Goal: Transaction & Acquisition: Purchase product/service

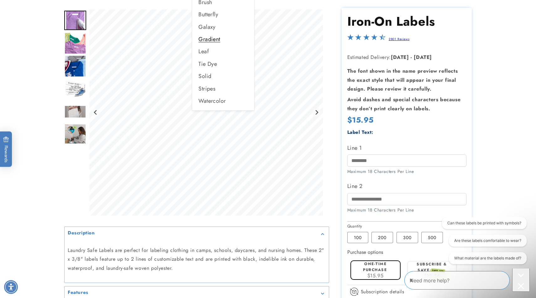
scroll to position [56, 0]
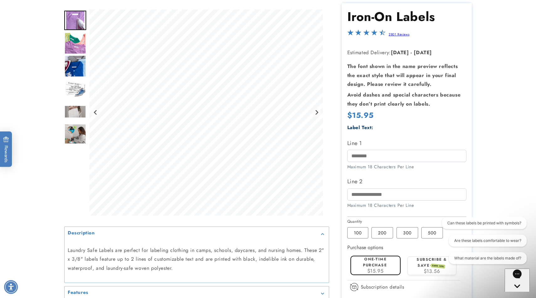
click at [77, 92] on img "Go to slide 4" at bounding box center [75, 89] width 22 height 22
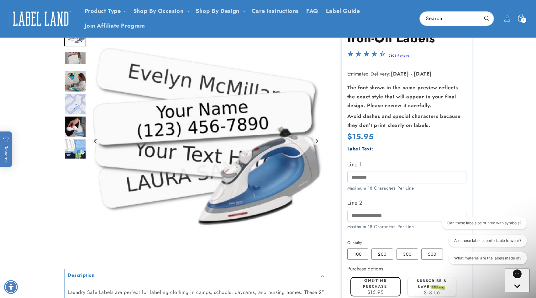
scroll to position [0, 0]
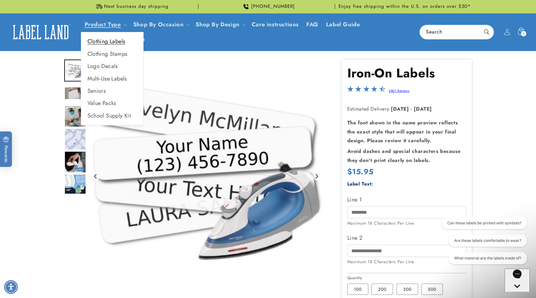
click at [116, 43] on link "Clothing Labels" at bounding box center [112, 41] width 62 height 12
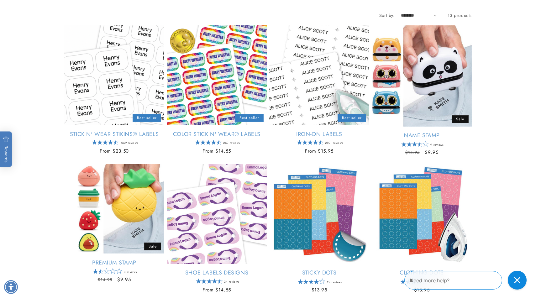
scroll to position [86, 0]
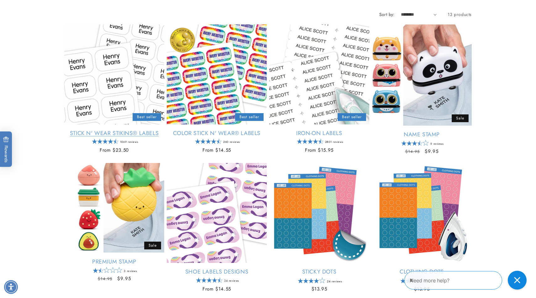
click at [113, 130] on link "Stick N' Wear Stikins® Labels" at bounding box center [114, 133] width 100 height 7
